Goal: Transaction & Acquisition: Register for event/course

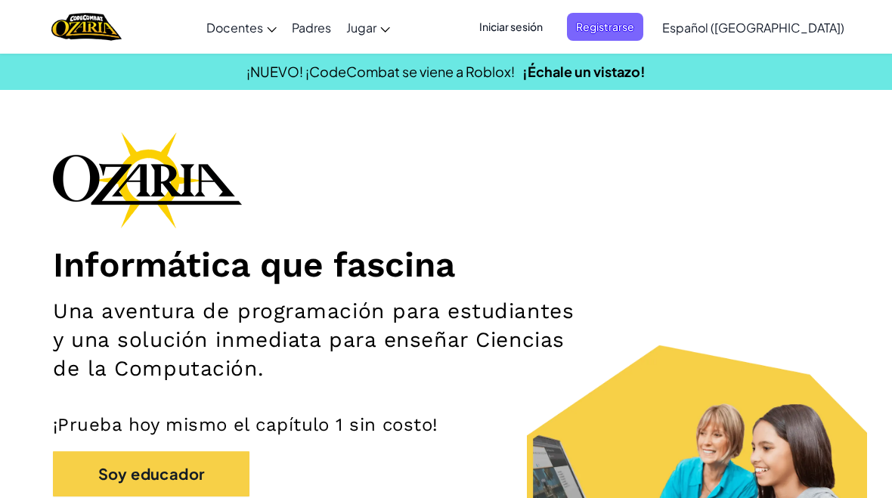
click at [545, 32] on span "Iniciar sesión" at bounding box center [511, 27] width 82 height 28
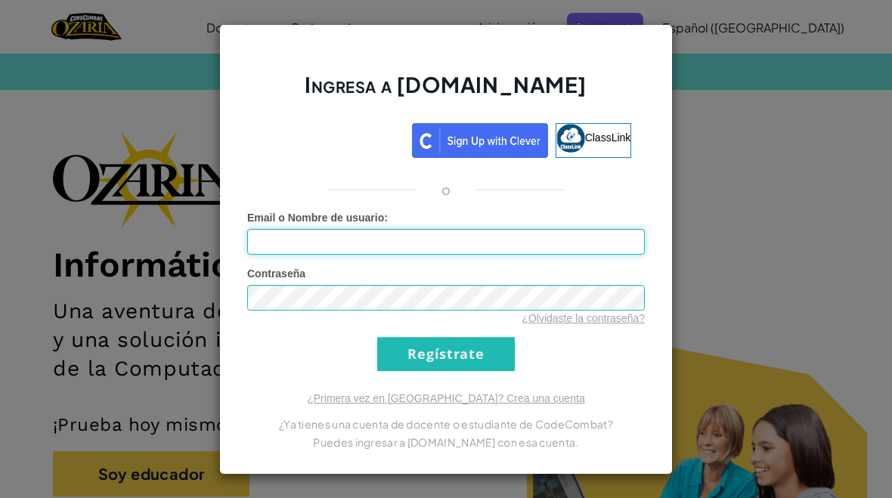
click at [610, 246] on input "Email o Nombre de usuario :" at bounding box center [446, 242] width 398 height 26
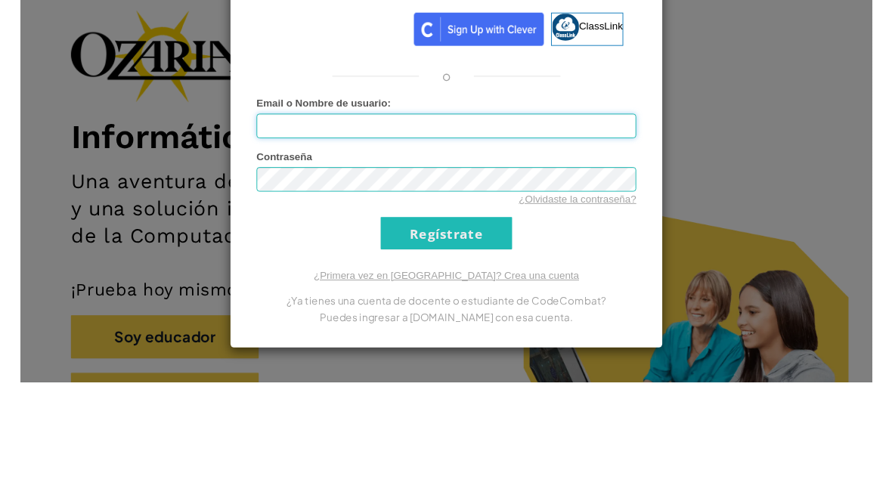
scroll to position [122, 0]
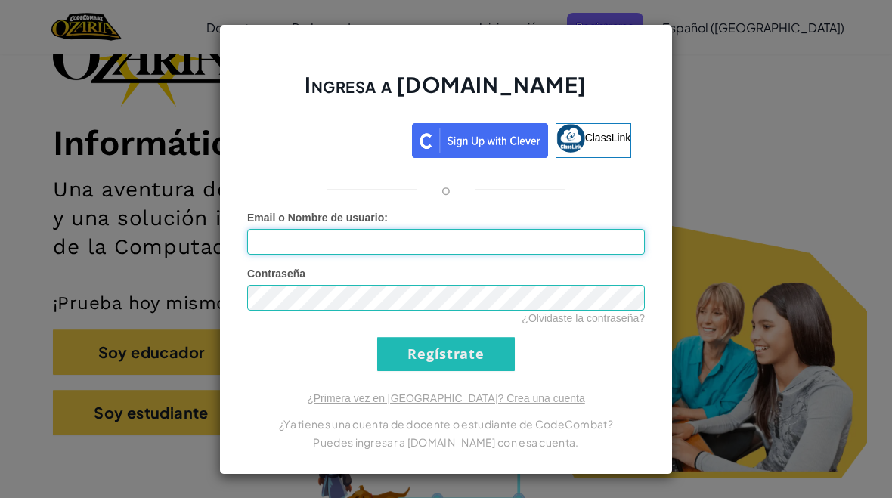
type input "[EMAIL_ADDRESS][DOMAIN_NAME]"
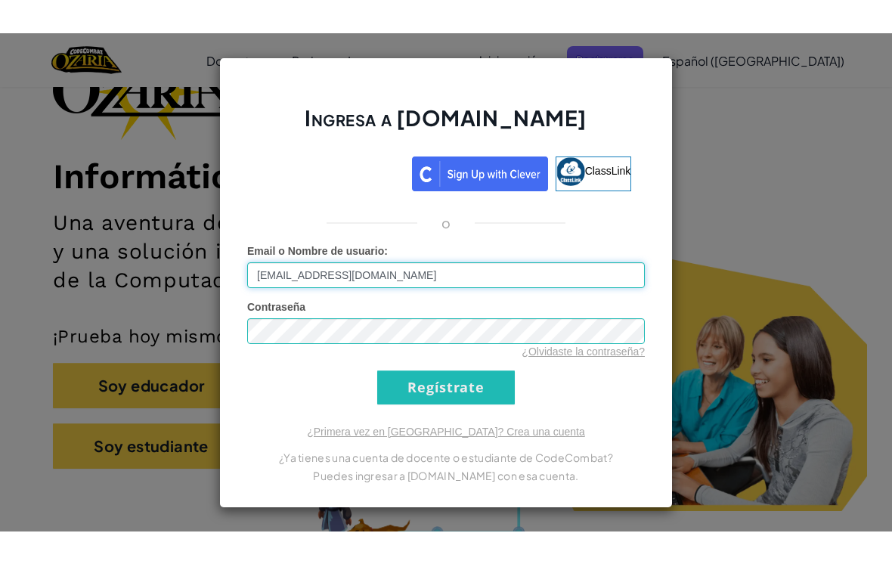
scroll to position [121, 0]
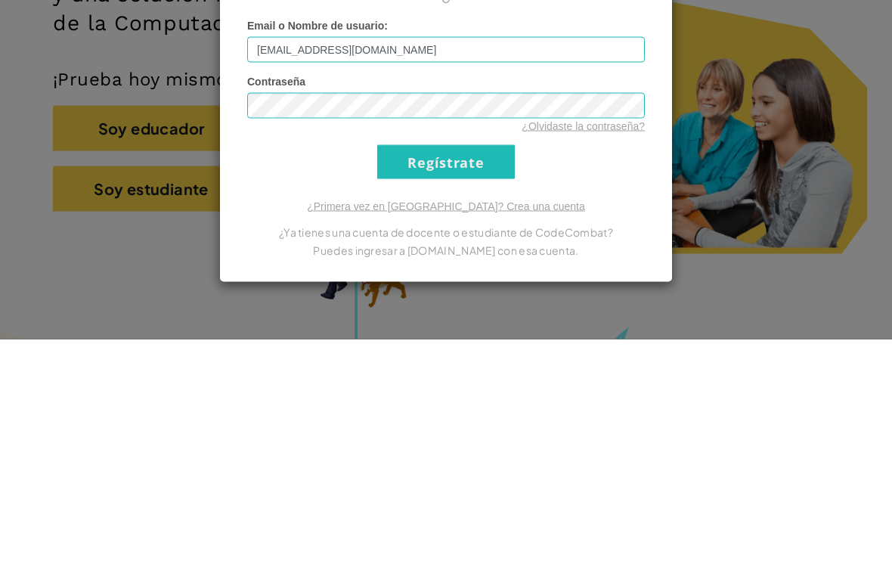
click at [469, 370] on input "Regístrate" at bounding box center [446, 387] width 138 height 34
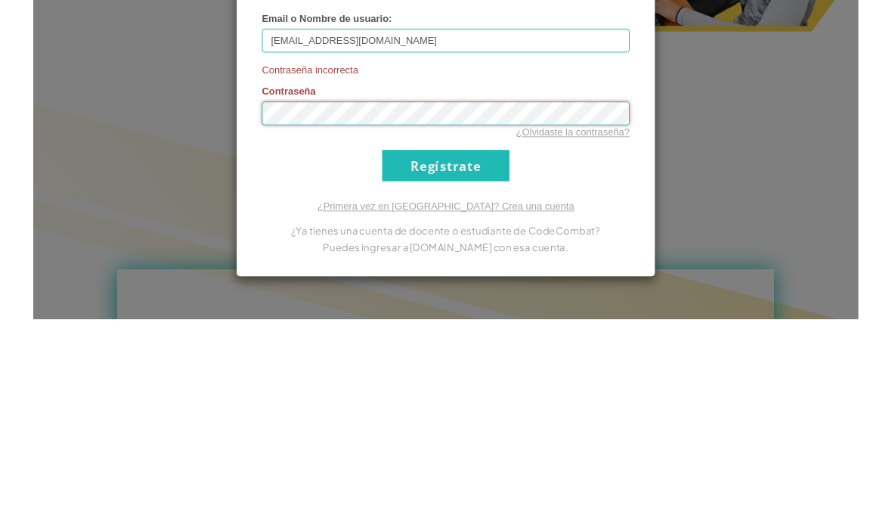
scroll to position [608, 0]
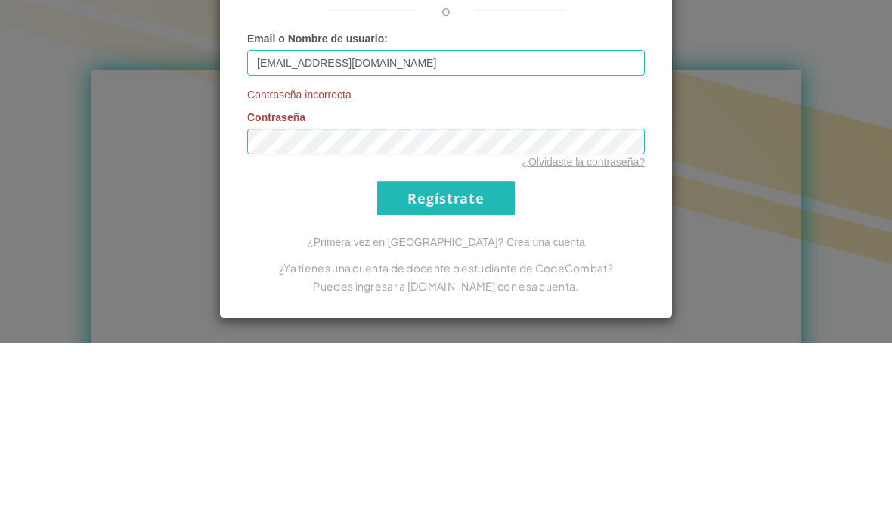
click at [806, 116] on div "Ingresa a [DOMAIN_NAME] ClassLink o Email o Nombre de usuario : [EMAIL_ADDRESS]…" at bounding box center [446, 261] width 892 height 522
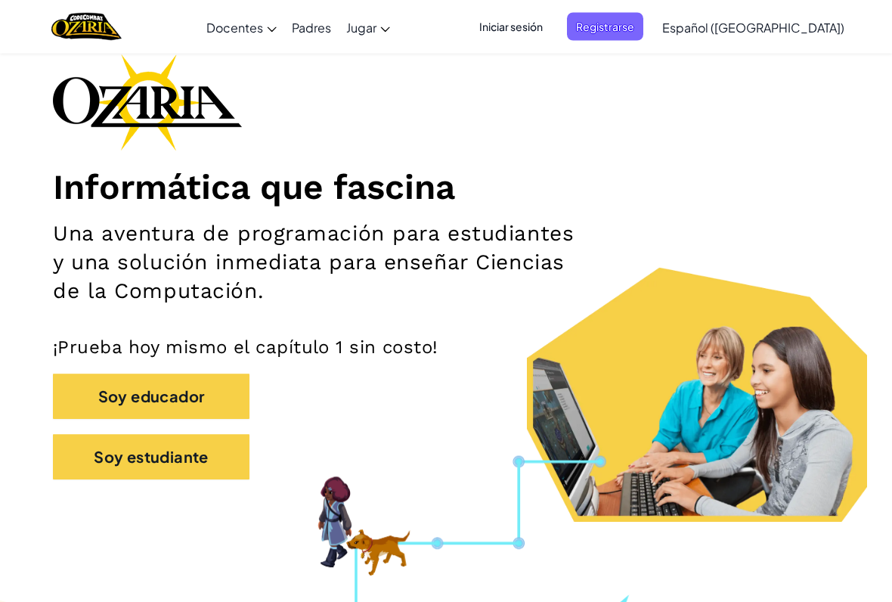
scroll to position [78, 0]
click at [97, 398] on button "Soy educador" at bounding box center [151, 396] width 197 height 45
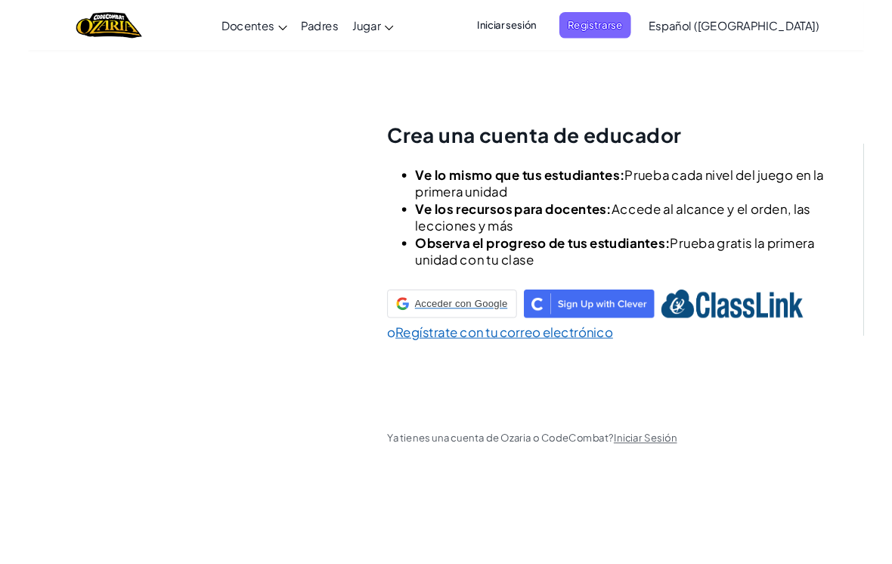
scroll to position [53, 0]
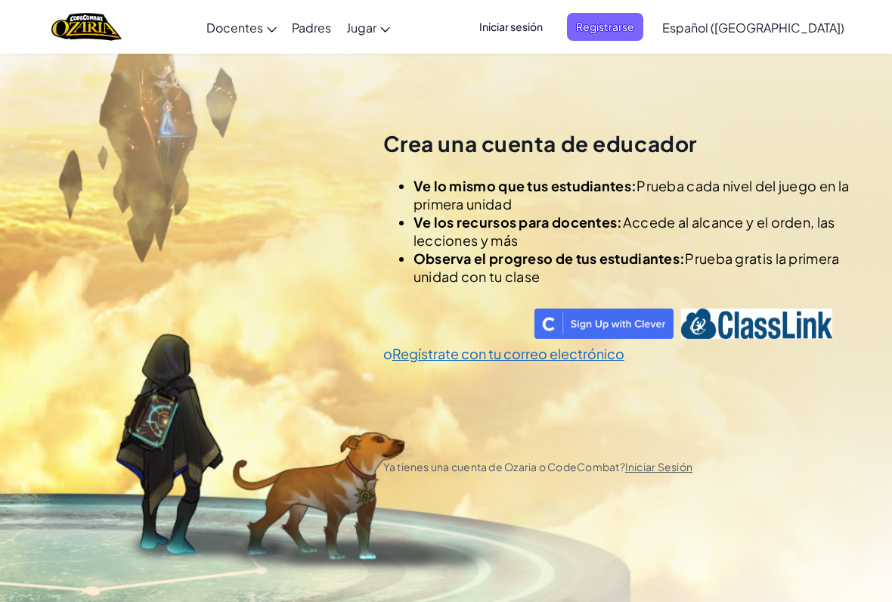
click at [545, 22] on span "Iniciar sesión" at bounding box center [511, 27] width 82 height 28
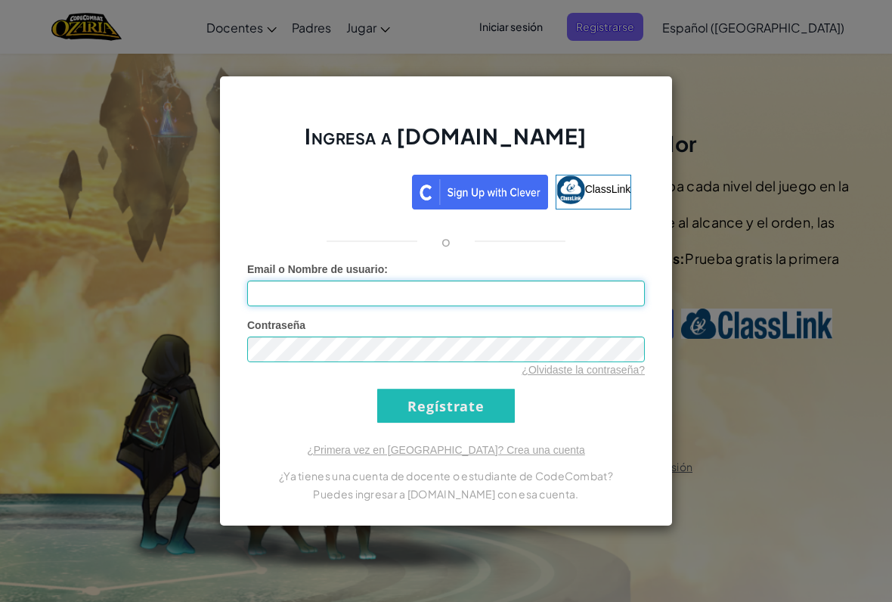
click at [476, 290] on input "Email o Nombre de usuario :" at bounding box center [446, 294] width 398 height 26
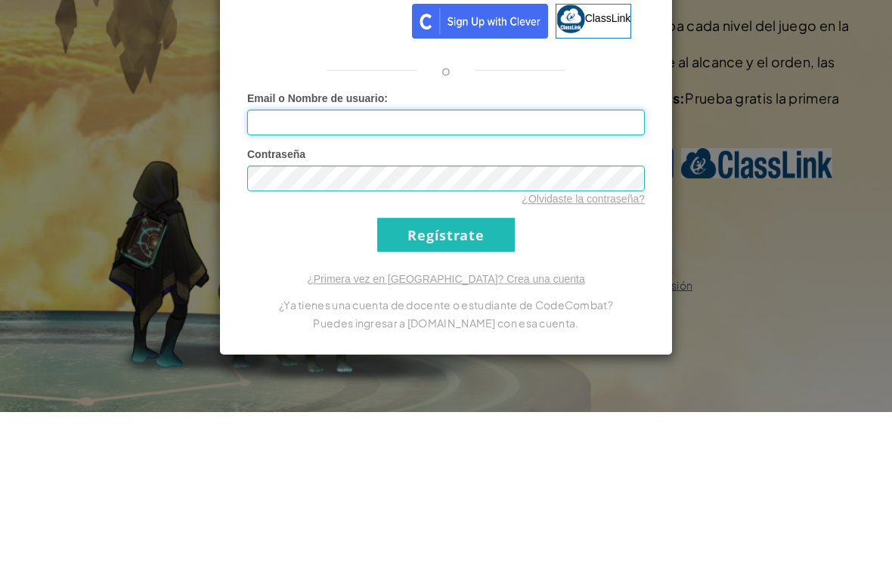
scroll to position [205, 0]
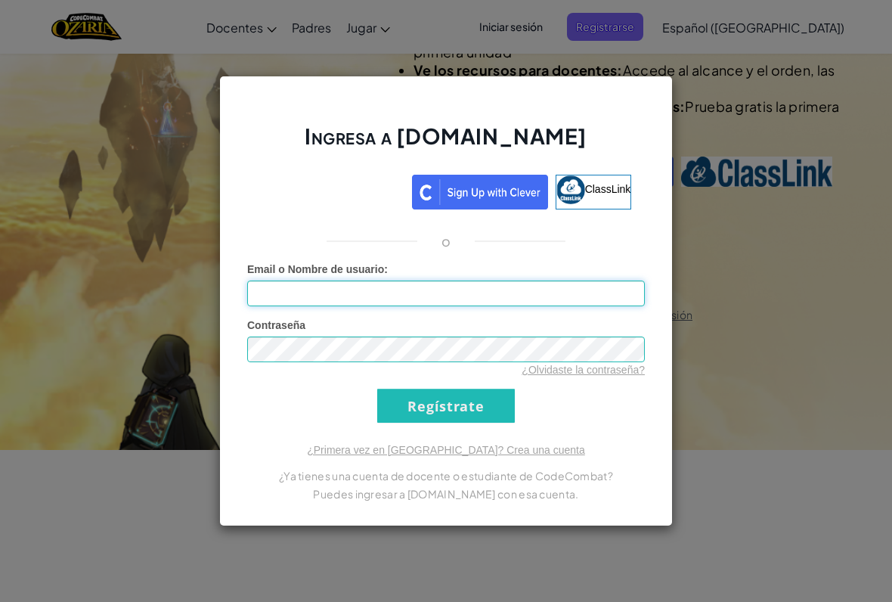
type input "[EMAIL_ADDRESS][DOMAIN_NAME]"
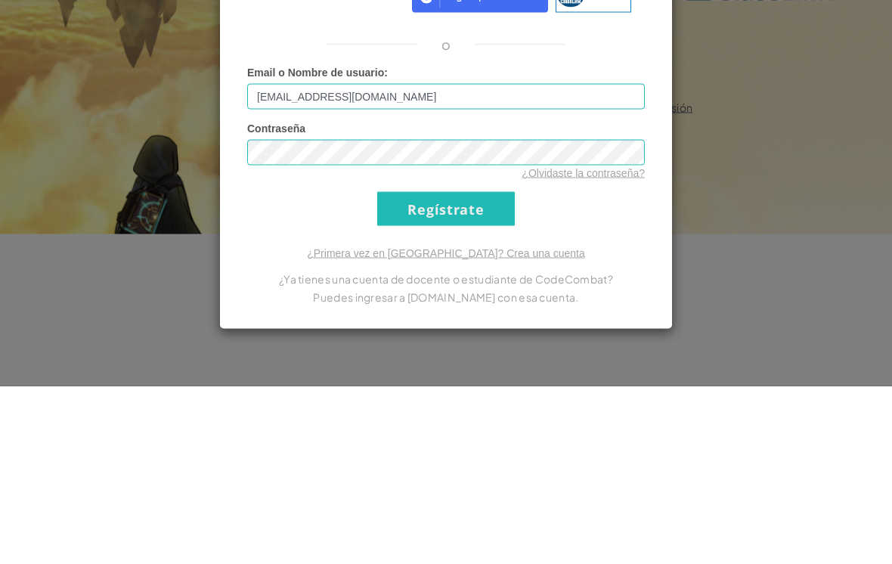
click at [457, 370] on input "Regístrate" at bounding box center [446, 387] width 138 height 34
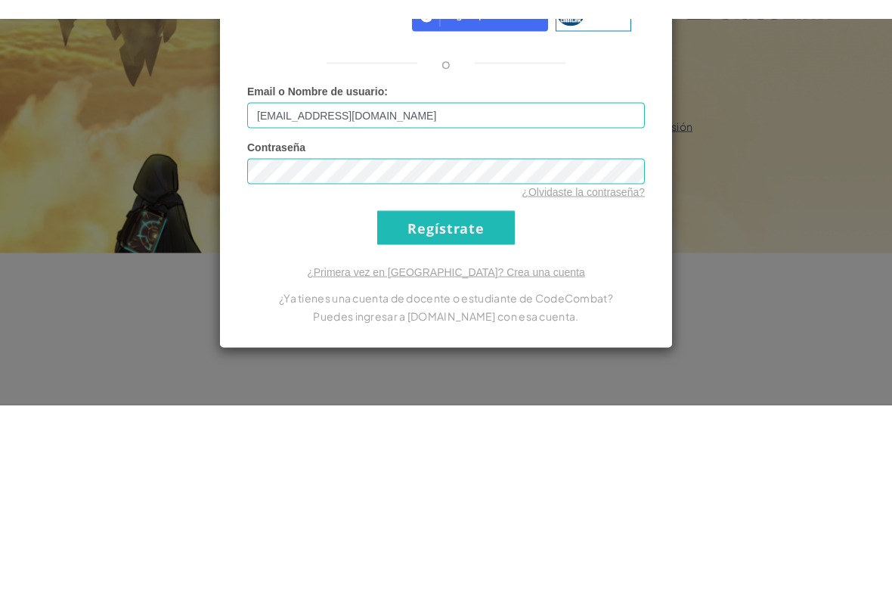
scroll to position [383, 0]
